Goal: Information Seeking & Learning: Learn about a topic

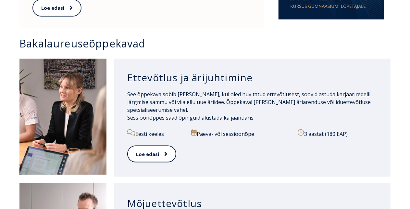
scroll to position [418, 0]
click at [116, 107] on div "Ettevõtlus ja ärijuhtimine See õppekava sobib Sulle, kui oled huvitatud ettevõt…" at bounding box center [252, 118] width 276 height 118
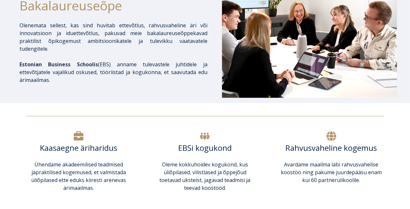
scroll to position [0, 0]
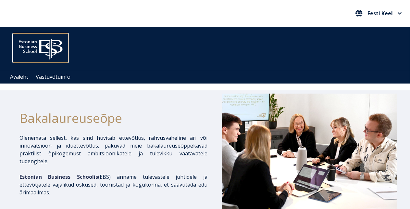
click at [36, 48] on img at bounding box center [40, 47] width 55 height 28
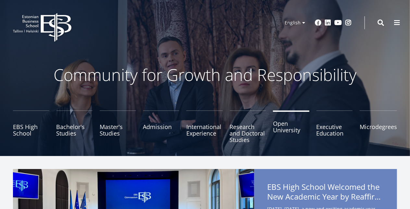
click at [286, 128] on link "Open University" at bounding box center [291, 126] width 36 height 32
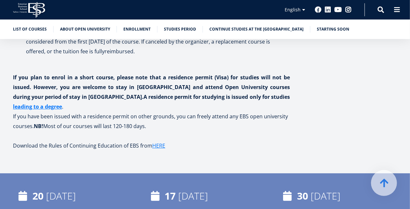
scroll to position [859, 0]
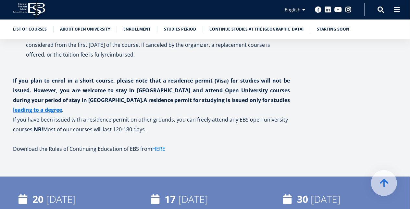
click at [159, 144] on link "HERE" at bounding box center [158, 149] width 13 height 10
